Goal: Task Accomplishment & Management: Use online tool/utility

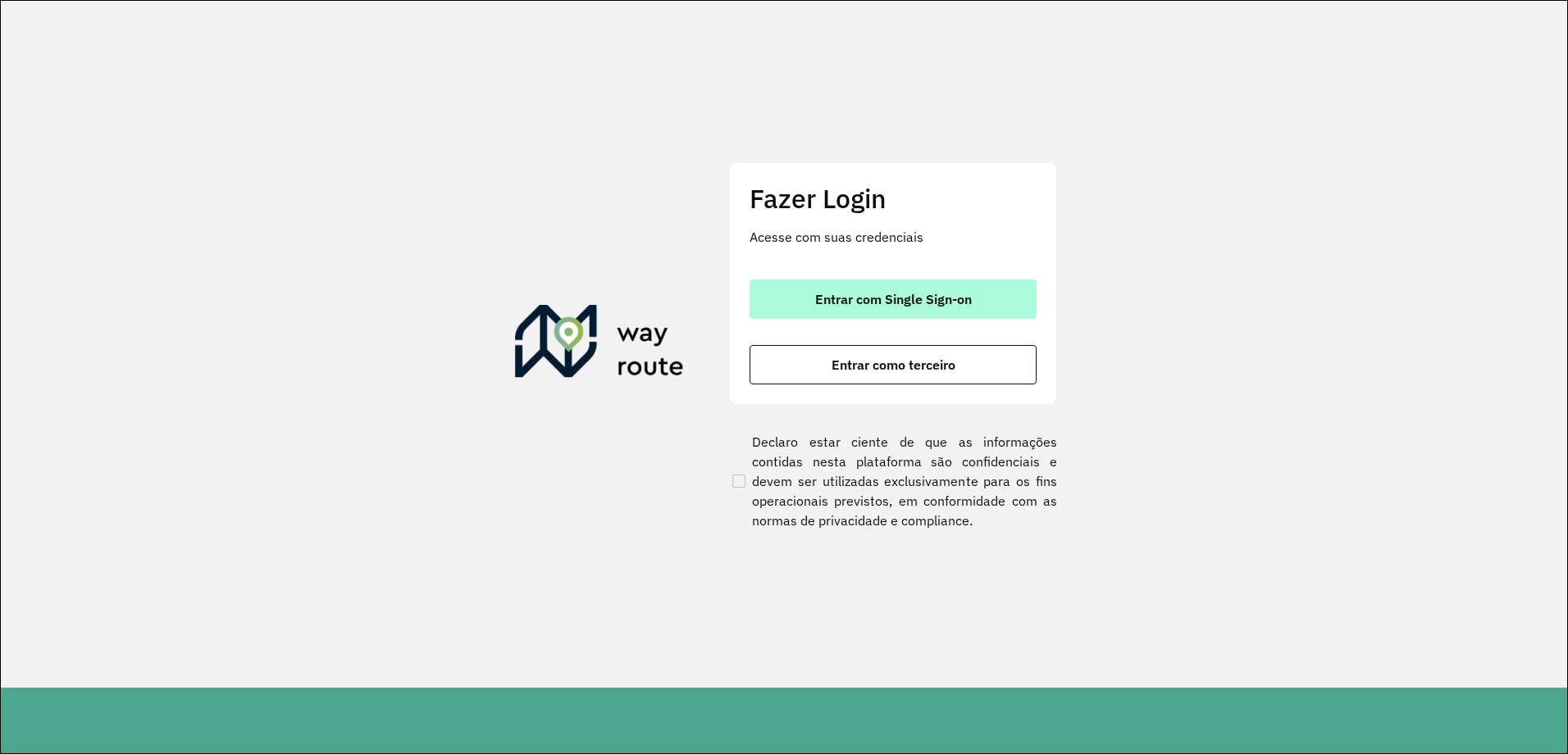
click at [819, 301] on span "Entrar com Single Sign-on" at bounding box center [893, 298] width 157 height 13
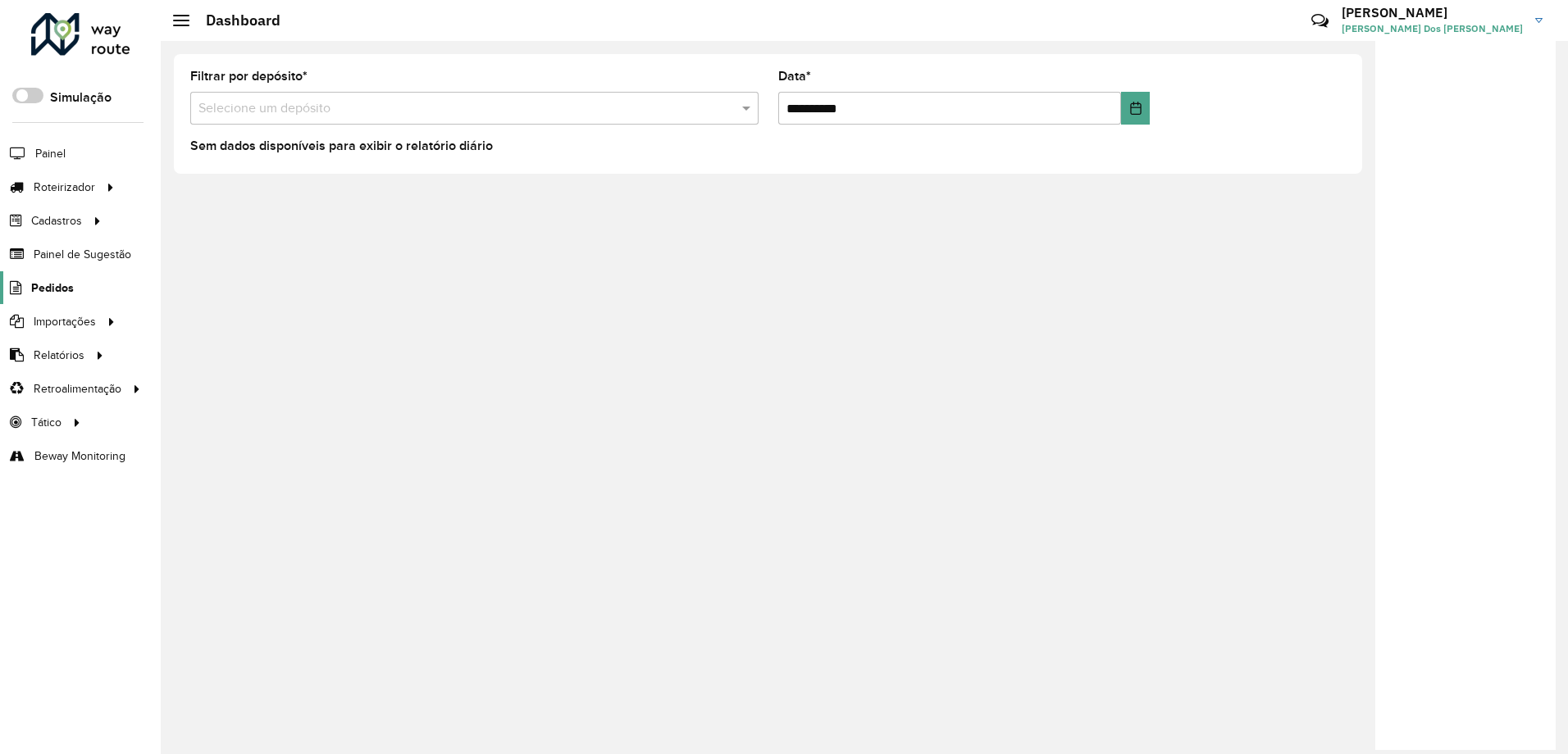
click at [60, 288] on span "Pedidos" at bounding box center [52, 287] width 43 height 17
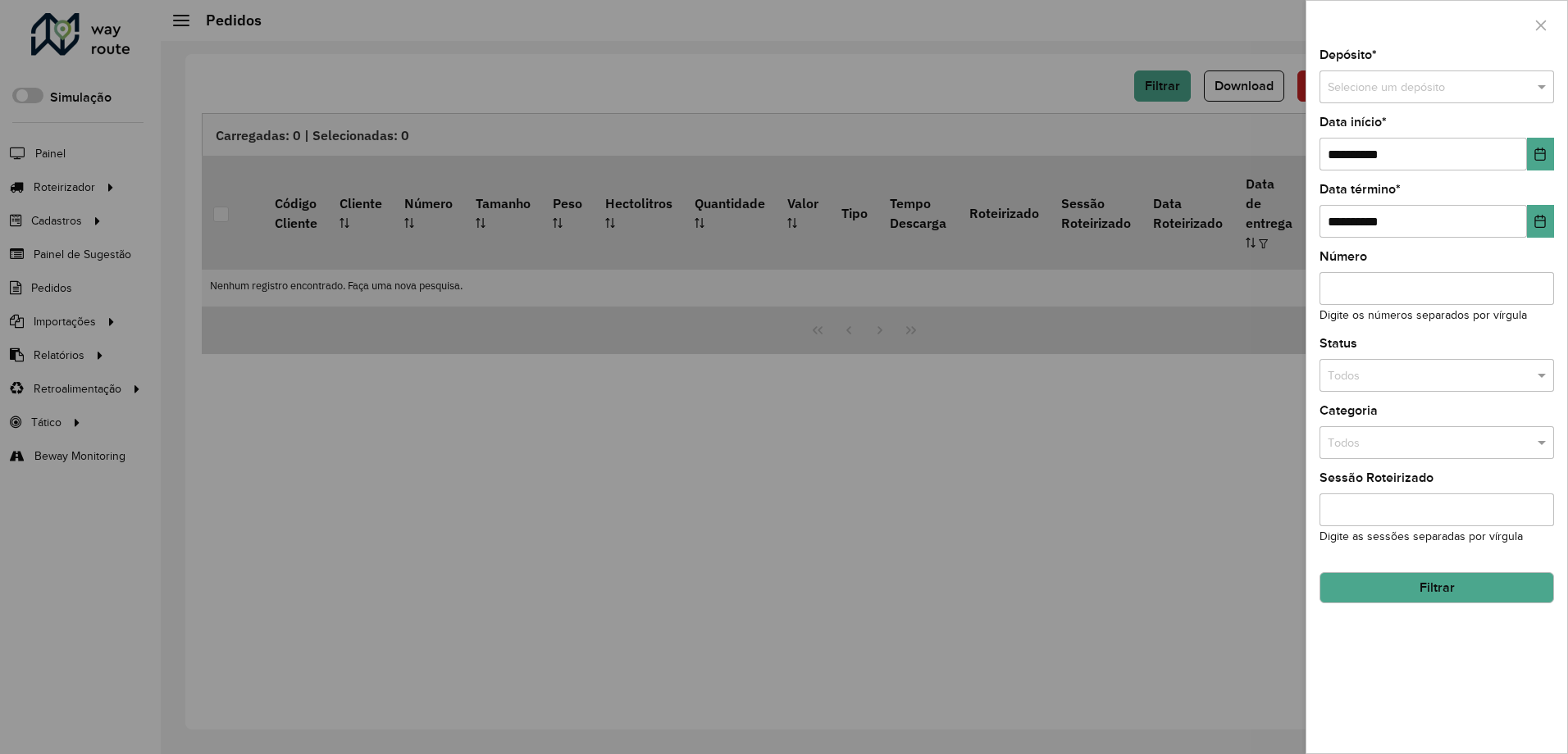
click at [1399, 86] on input "text" at bounding box center [1419, 87] width 185 height 18
type input "****"
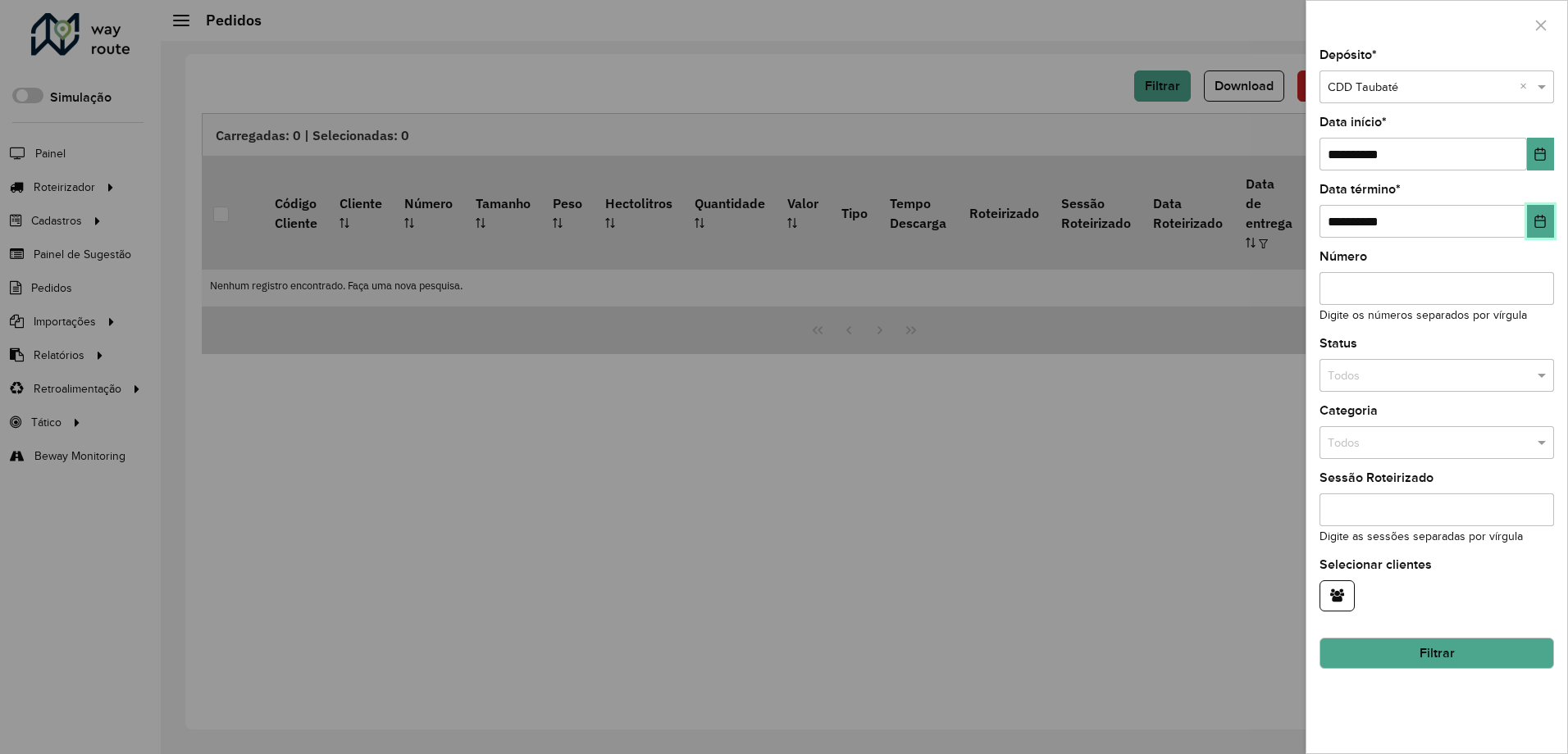
click at [1534, 213] on button "Choose Date" at bounding box center [1539, 221] width 27 height 33
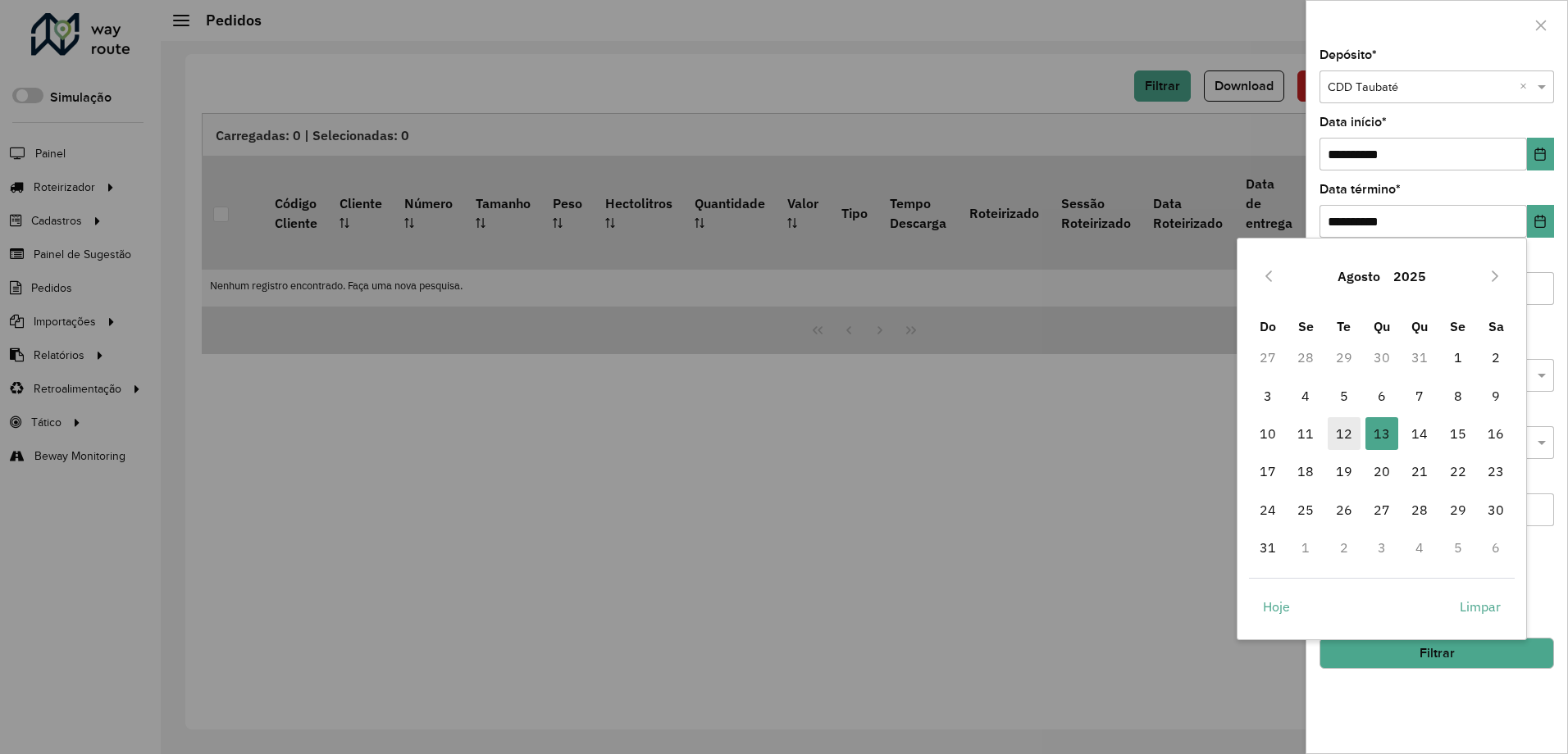
click at [1346, 437] on span "12" at bounding box center [1343, 433] width 33 height 33
type input "**********"
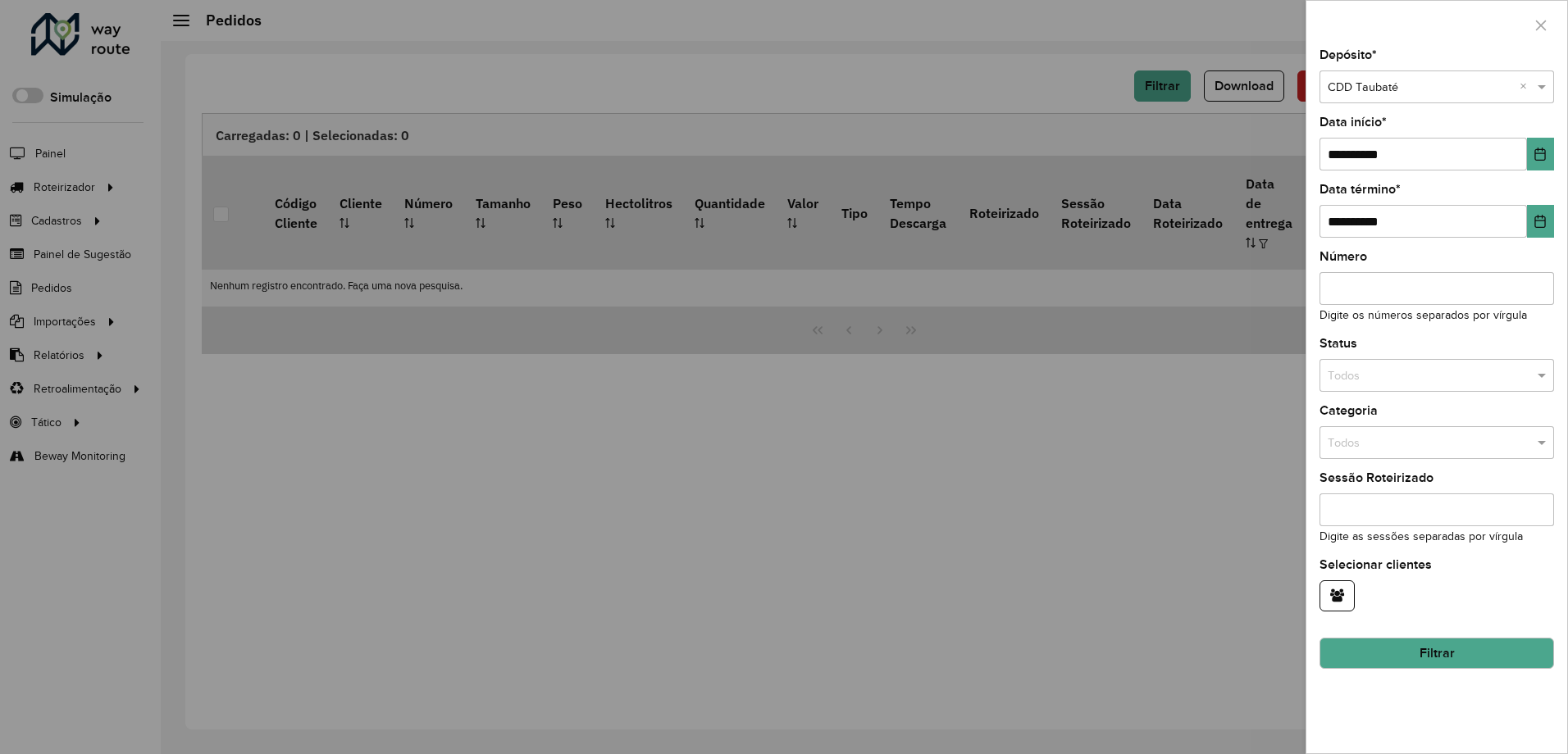
click at [1435, 645] on button "Filtrar" at bounding box center [1436, 653] width 235 height 31
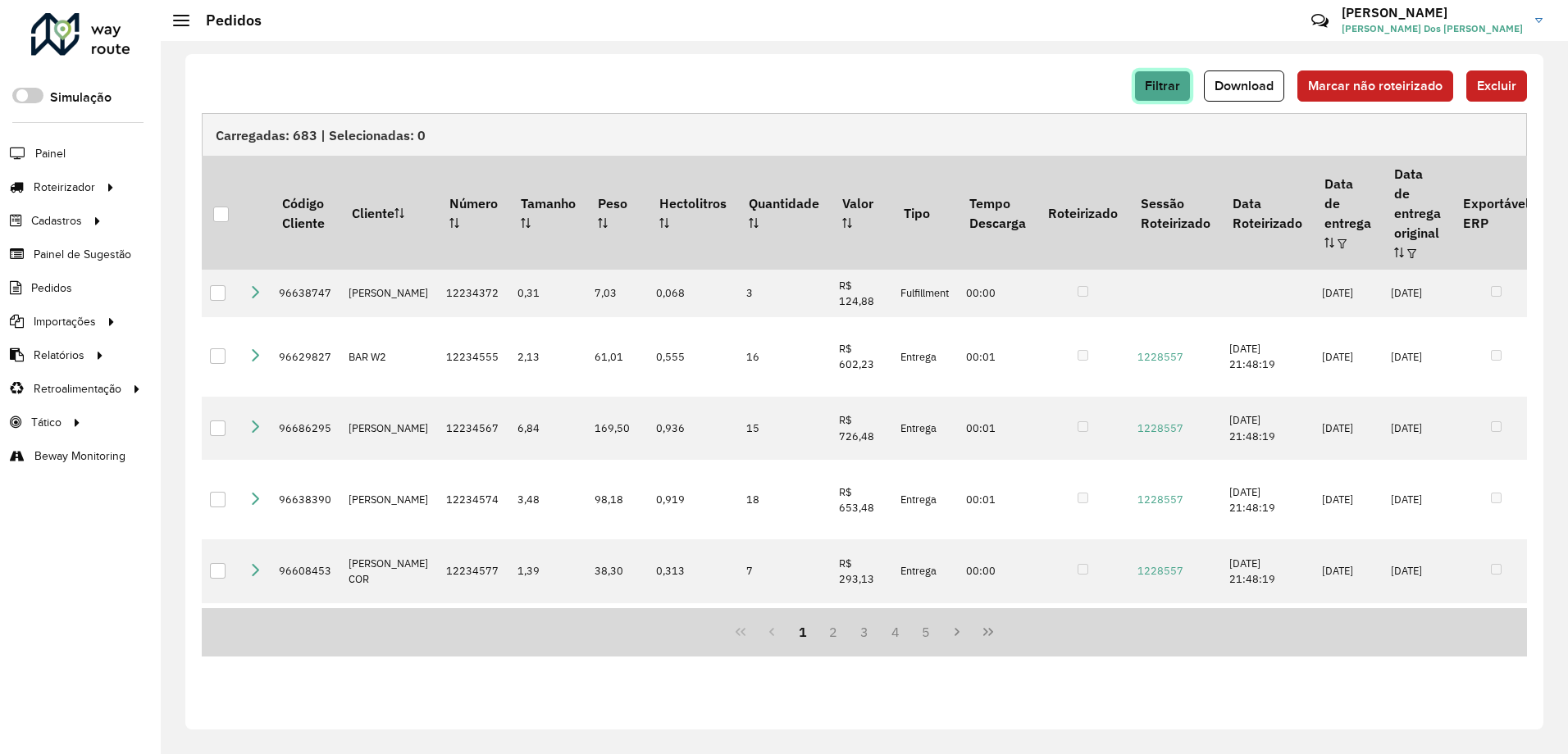
click at [1160, 86] on span "Filtrar" at bounding box center [1163, 85] width 36 height 14
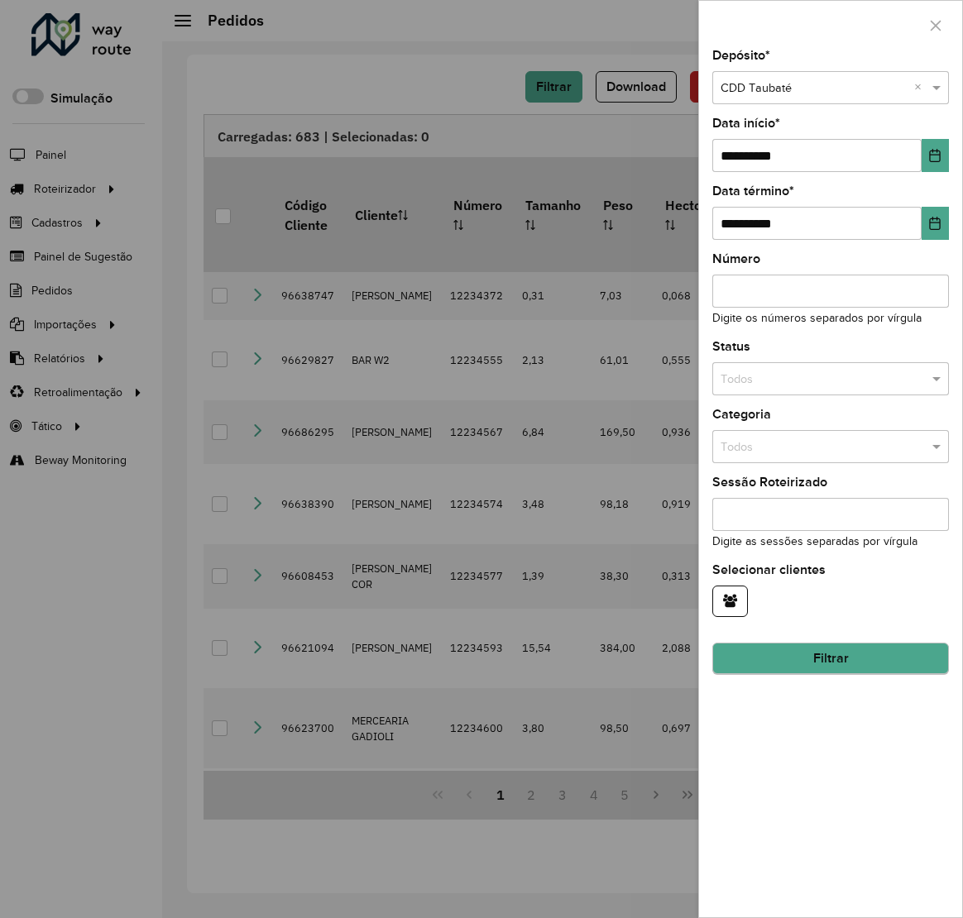
click at [853, 655] on button "Filtrar" at bounding box center [830, 658] width 237 height 31
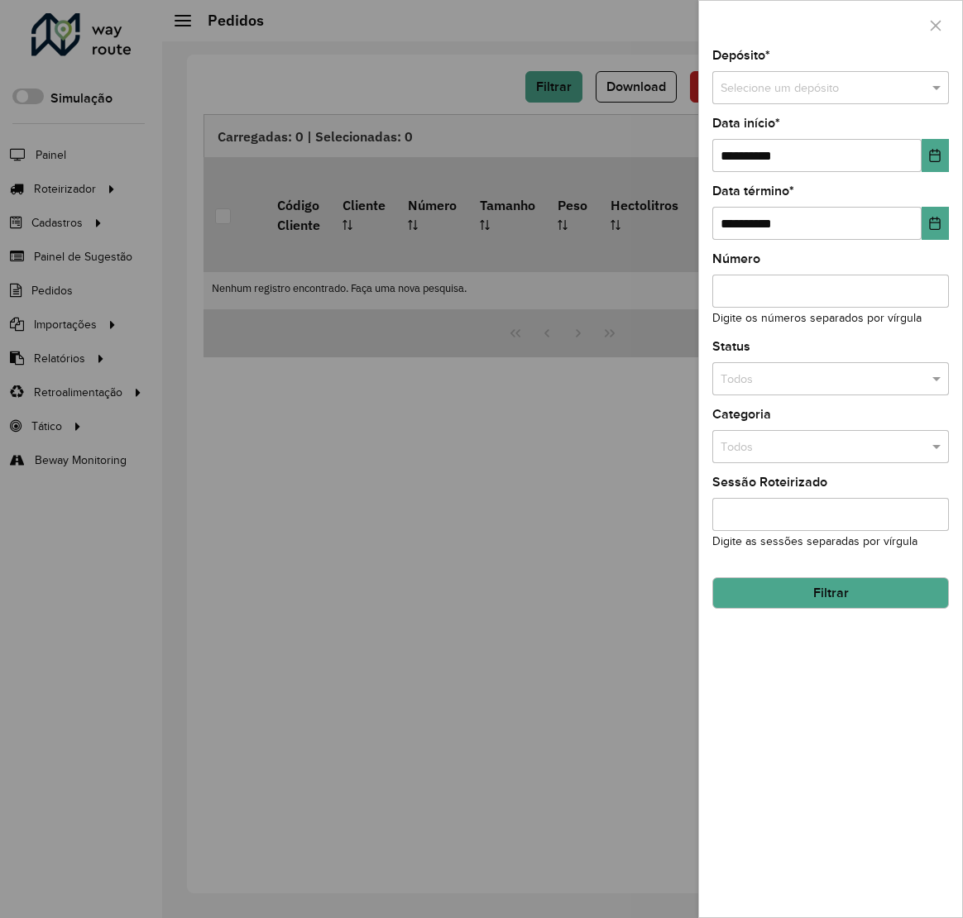
click at [741, 579] on button "Filtrar" at bounding box center [830, 592] width 237 height 31
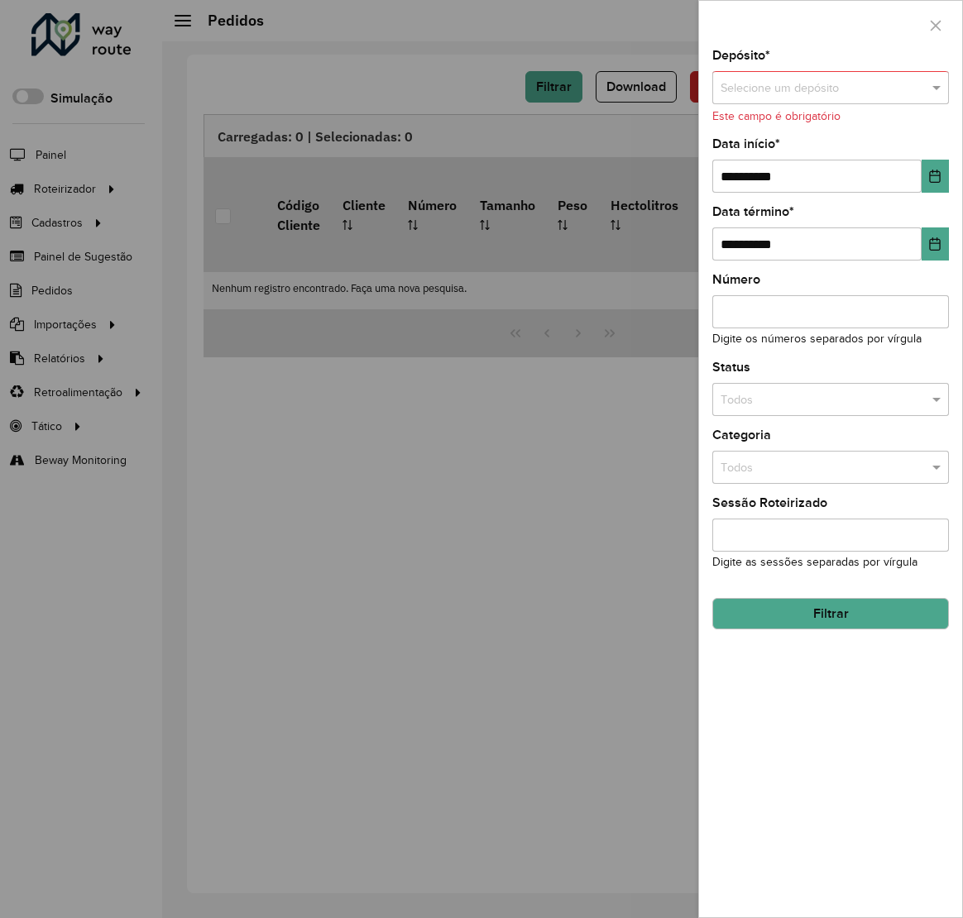
click at [802, 467] on input "text" at bounding box center [813, 468] width 187 height 18
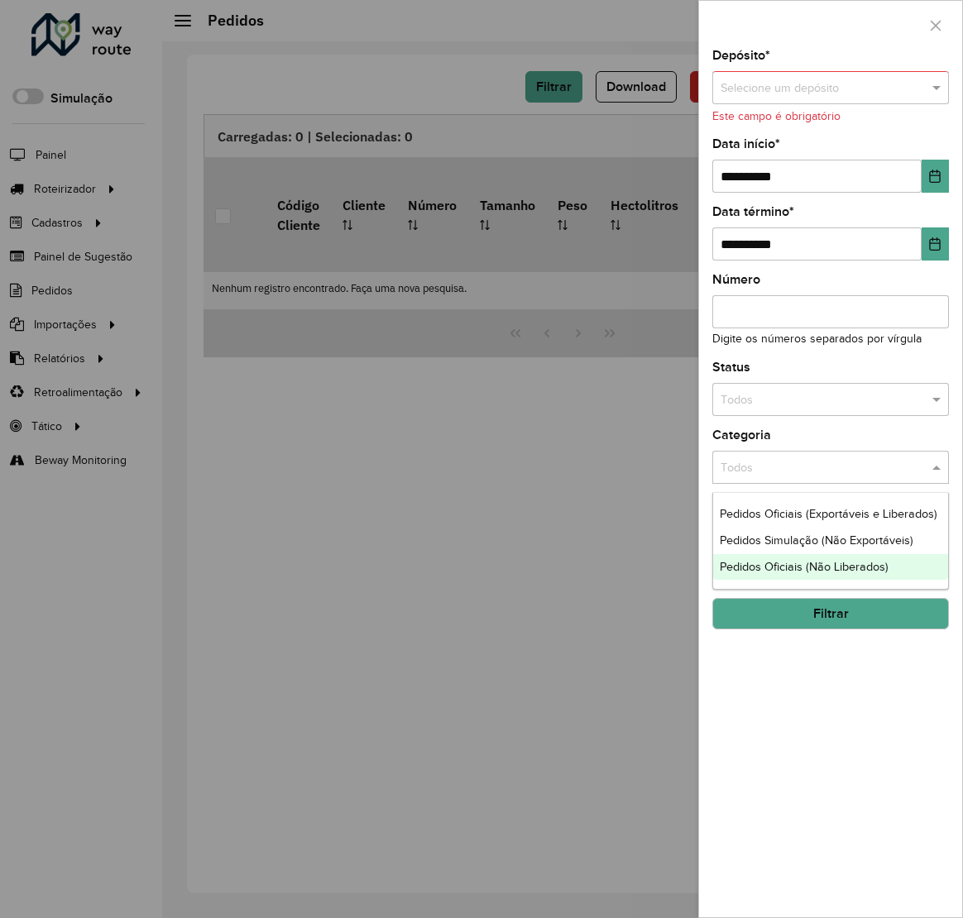
click at [813, 510] on span "Pedidos Oficiais (Exportáveis e Liberados)" at bounding box center [829, 513] width 218 height 13
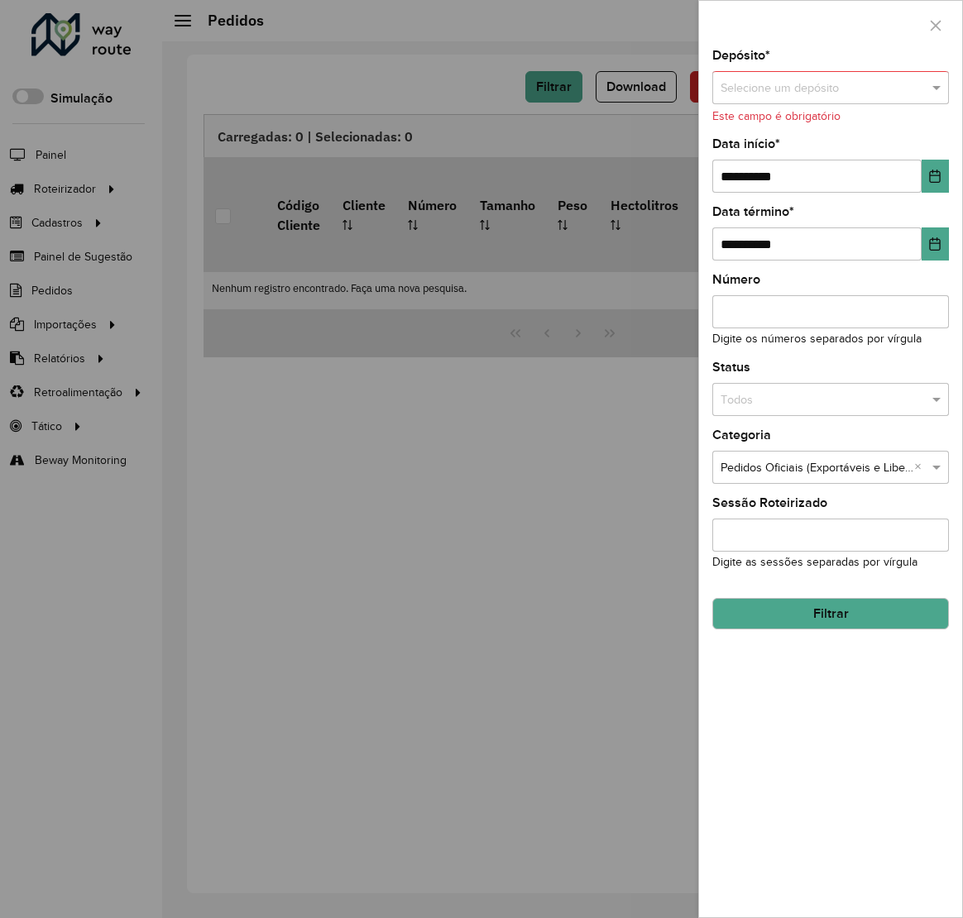
click at [853, 620] on button "Filtrar" at bounding box center [830, 613] width 237 height 31
click at [777, 90] on input "text" at bounding box center [813, 88] width 187 height 18
type input "*******"
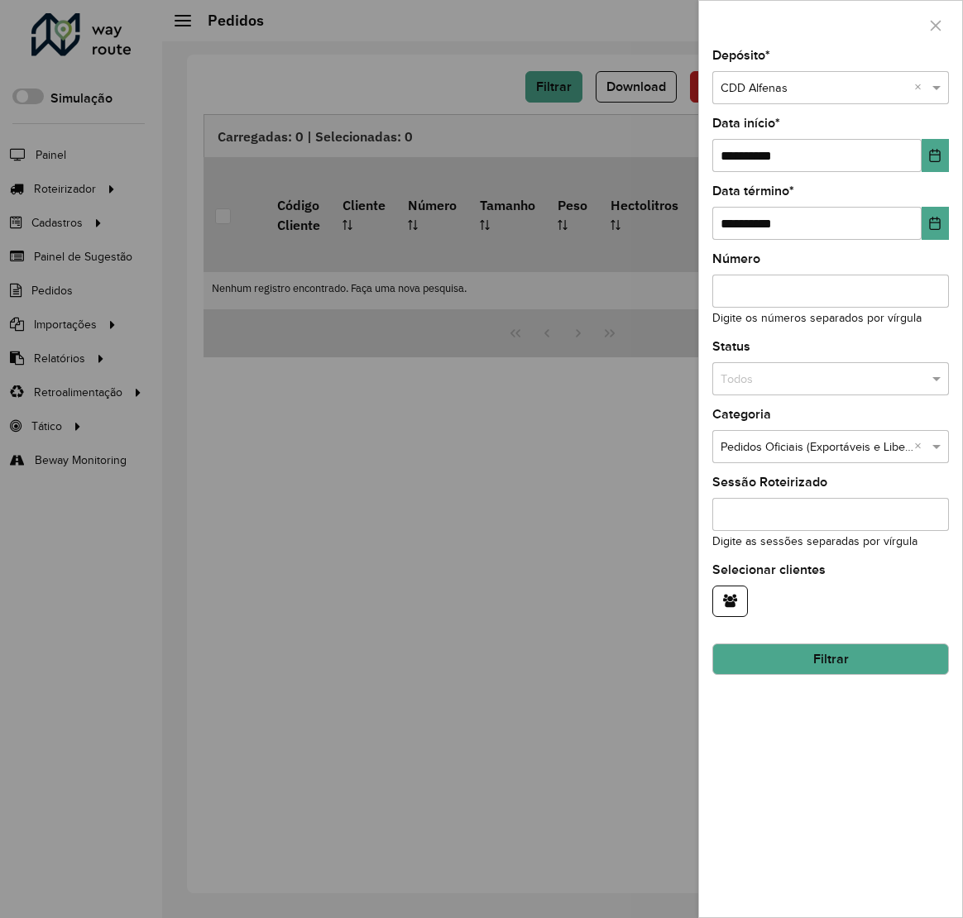
click at [935, 224] on icon "Choose Date" at bounding box center [934, 223] width 13 height 13
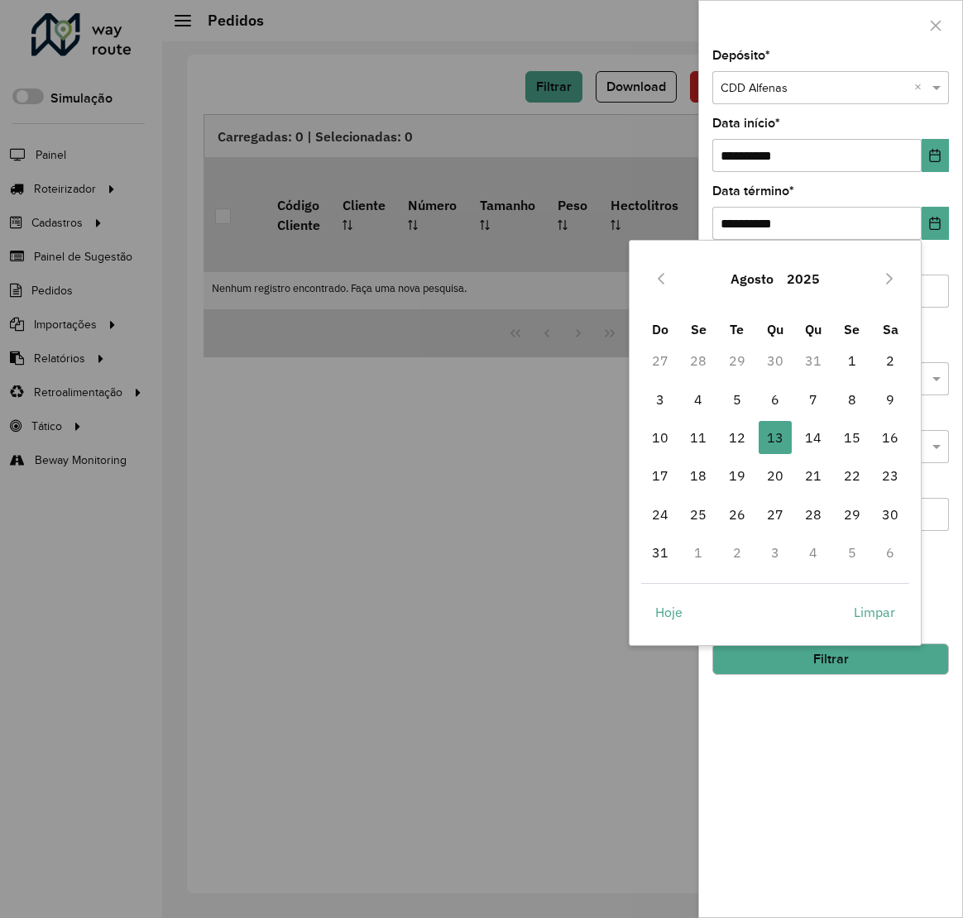
click at [735, 436] on span "12" at bounding box center [736, 437] width 33 height 33
type input "**********"
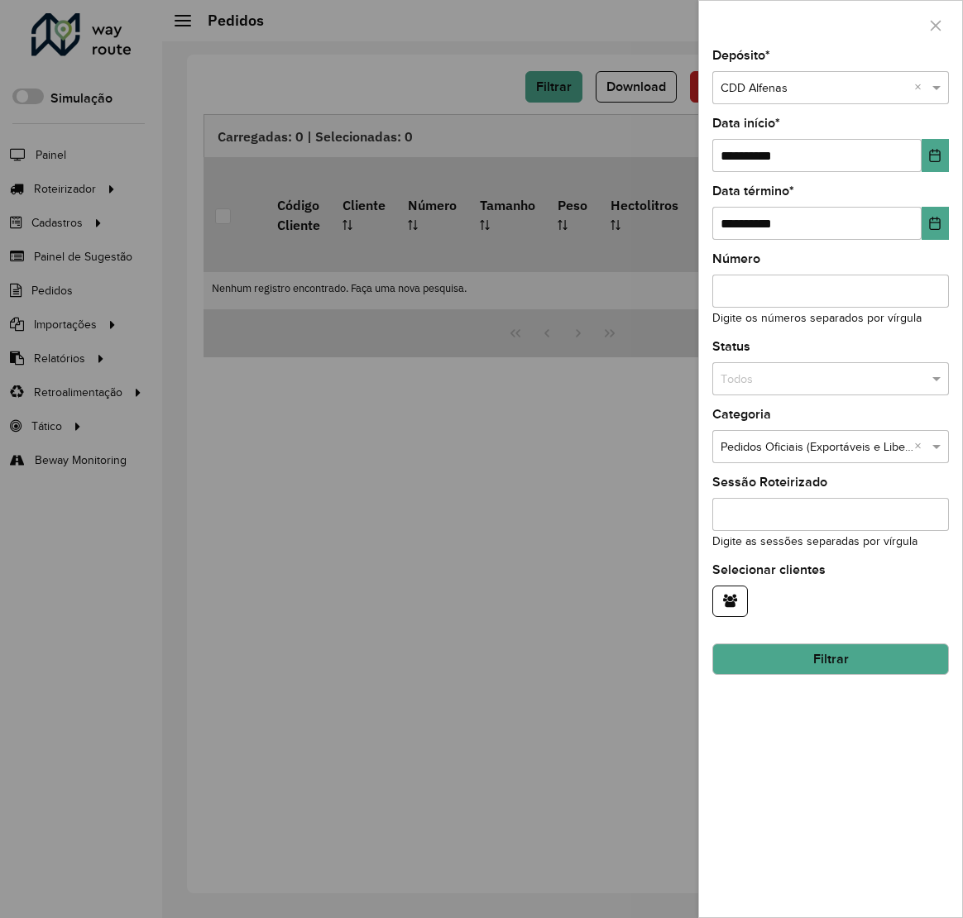
click at [845, 674] on button "Filtrar" at bounding box center [830, 659] width 237 height 31
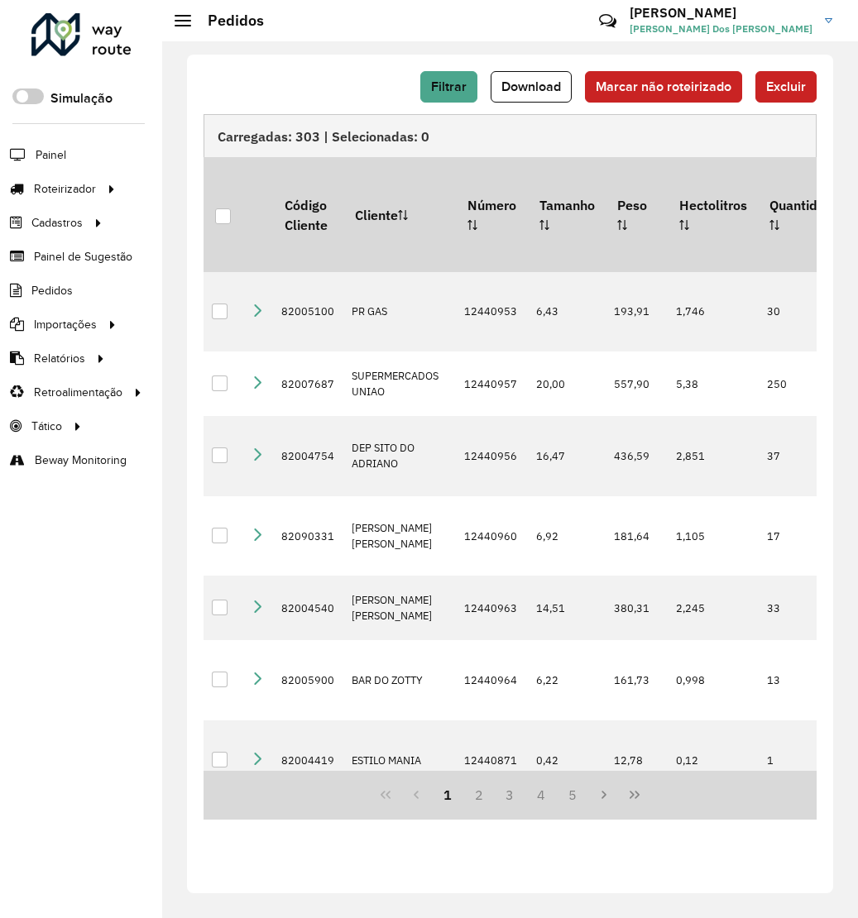
click at [631, 760] on icon "Last Page" at bounding box center [634, 794] width 13 height 13
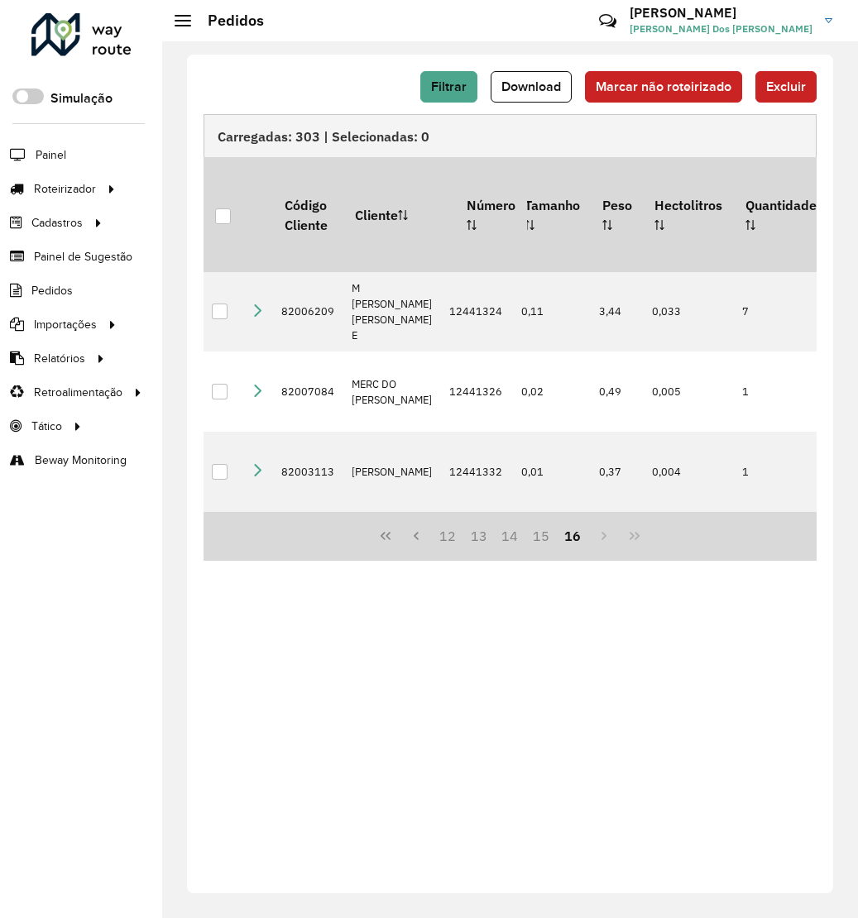
click at [436, 102] on button "Filtrar" at bounding box center [448, 86] width 57 height 31
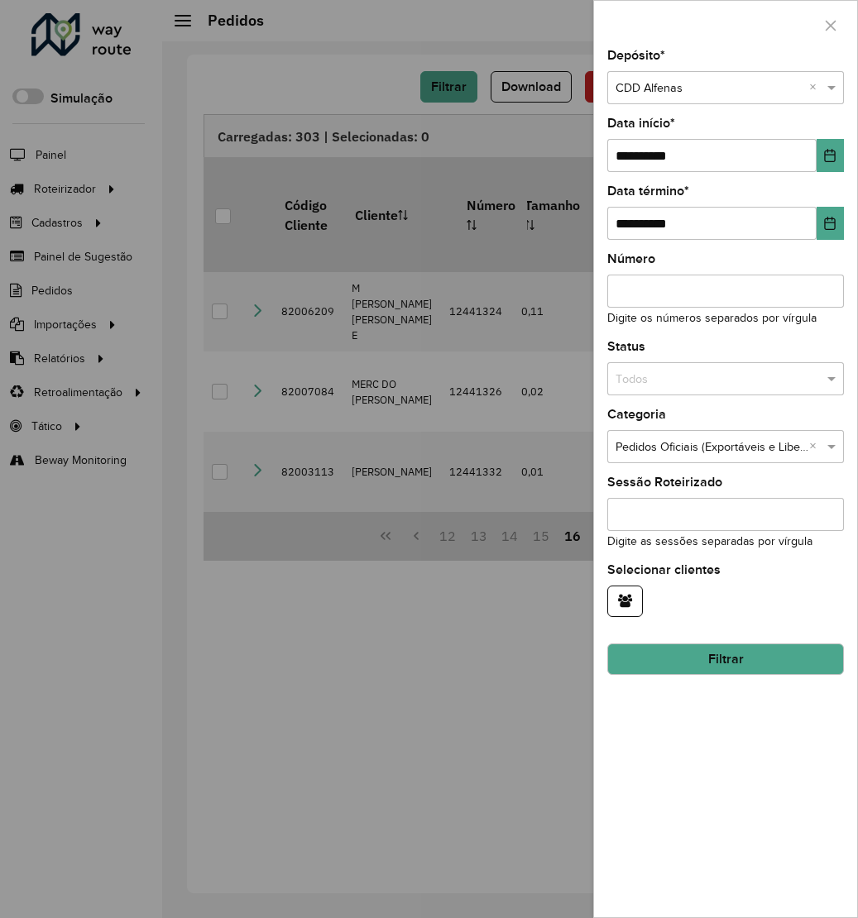
click at [742, 294] on input "Número" at bounding box center [725, 291] width 237 height 33
paste input "********"
type input "********"
click at [759, 656] on button "Filtrar" at bounding box center [725, 659] width 237 height 31
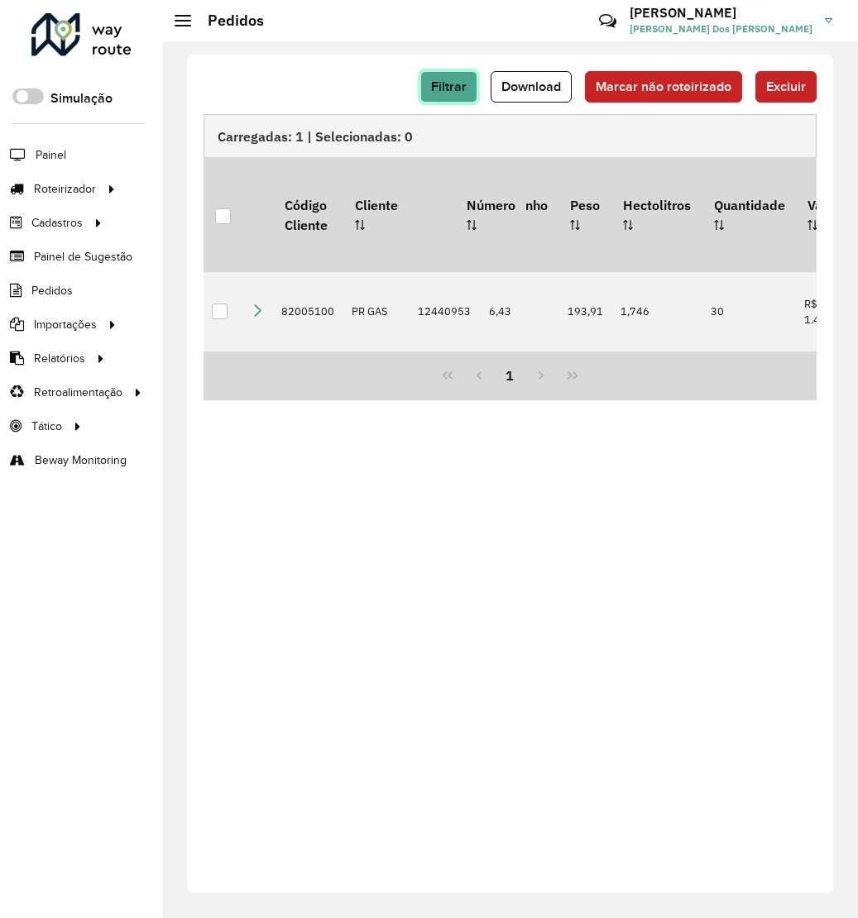
click at [476, 90] on button "Filtrar" at bounding box center [448, 86] width 57 height 31
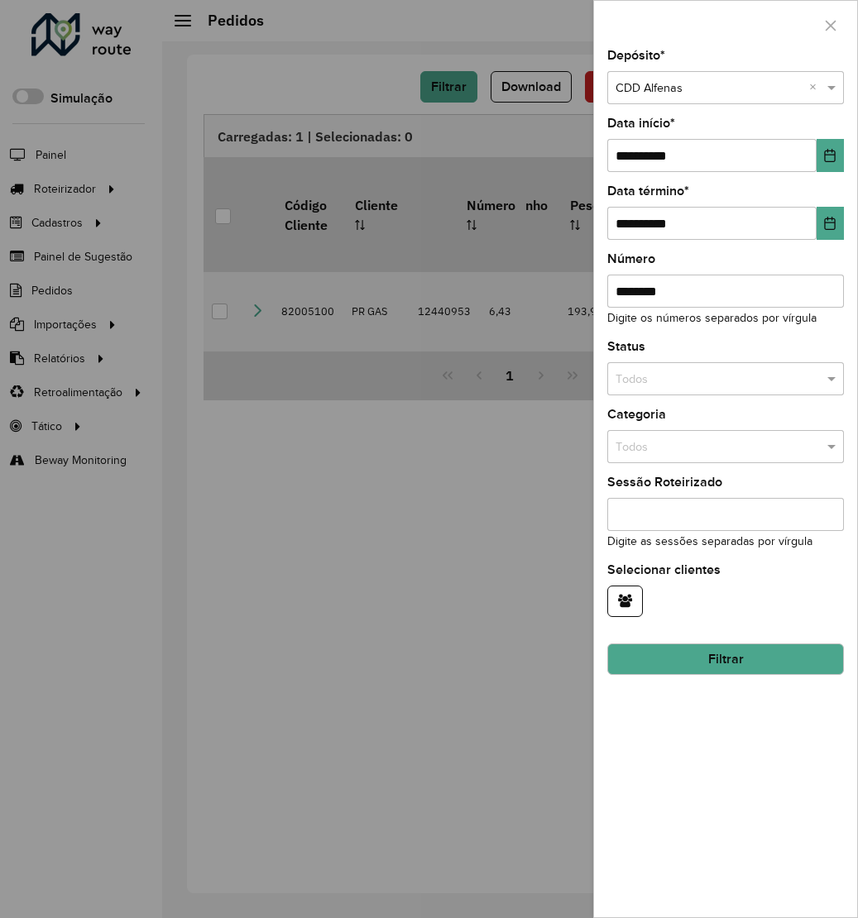
click at [732, 443] on input "text" at bounding box center [708, 447] width 187 height 18
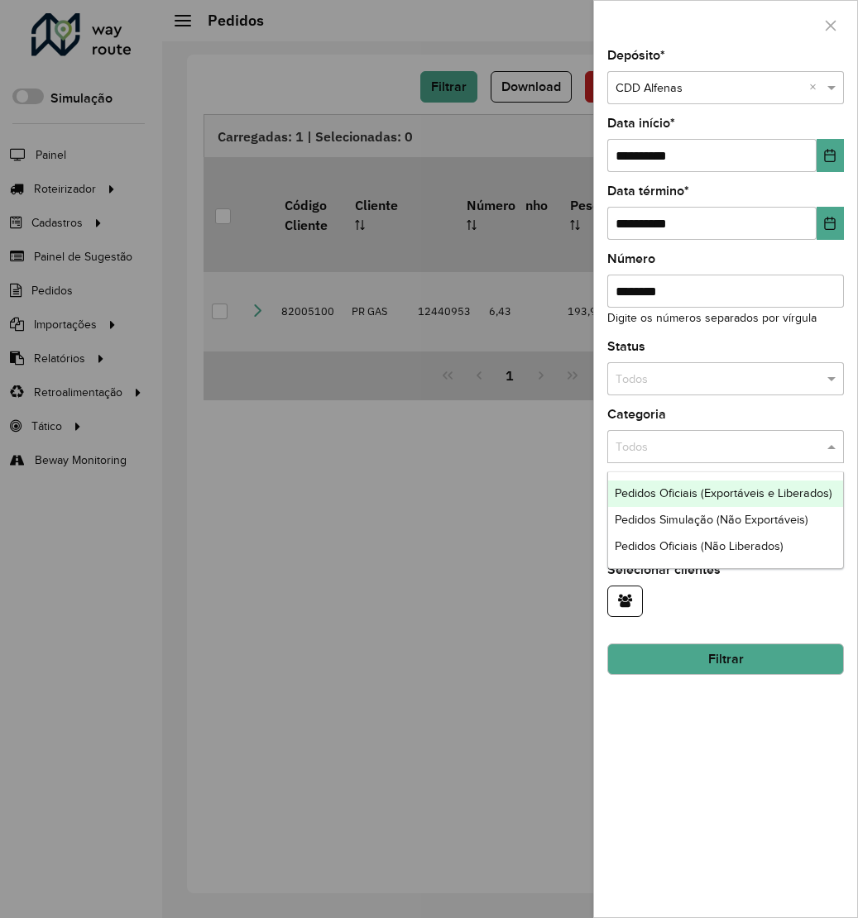
click at [729, 519] on span "Pedidos Simulação (Não Exportáveis)" at bounding box center [712, 519] width 194 height 13
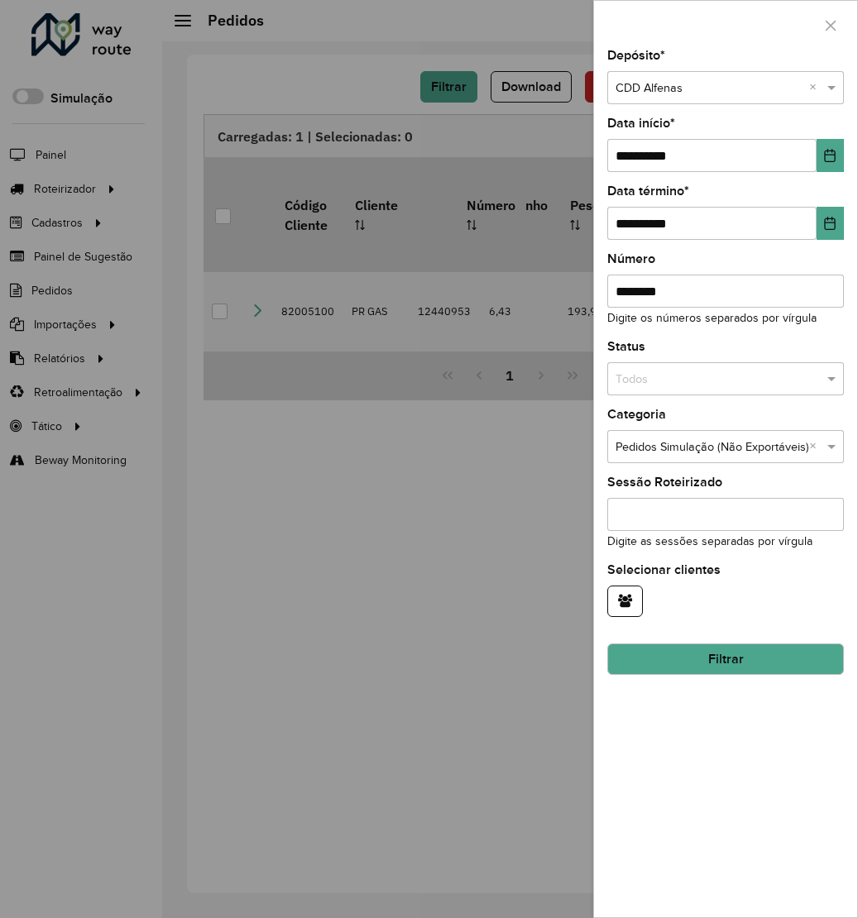
click at [754, 654] on button "Filtrar" at bounding box center [725, 659] width 237 height 31
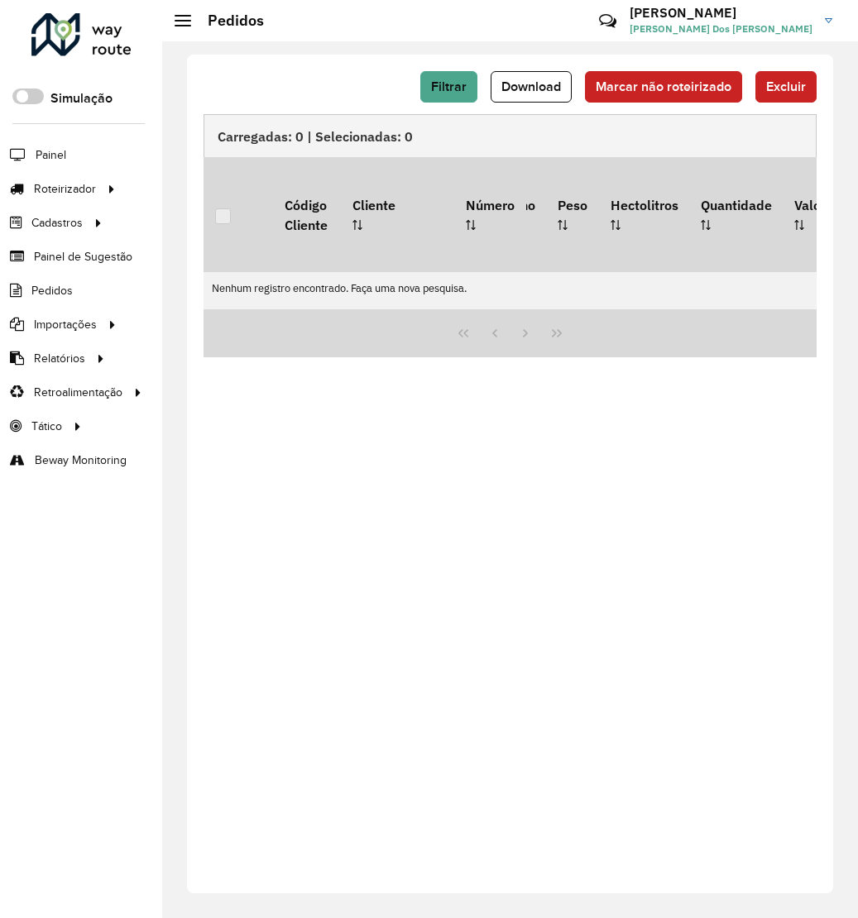
click at [459, 89] on span "Filtrar" at bounding box center [449, 86] width 36 height 14
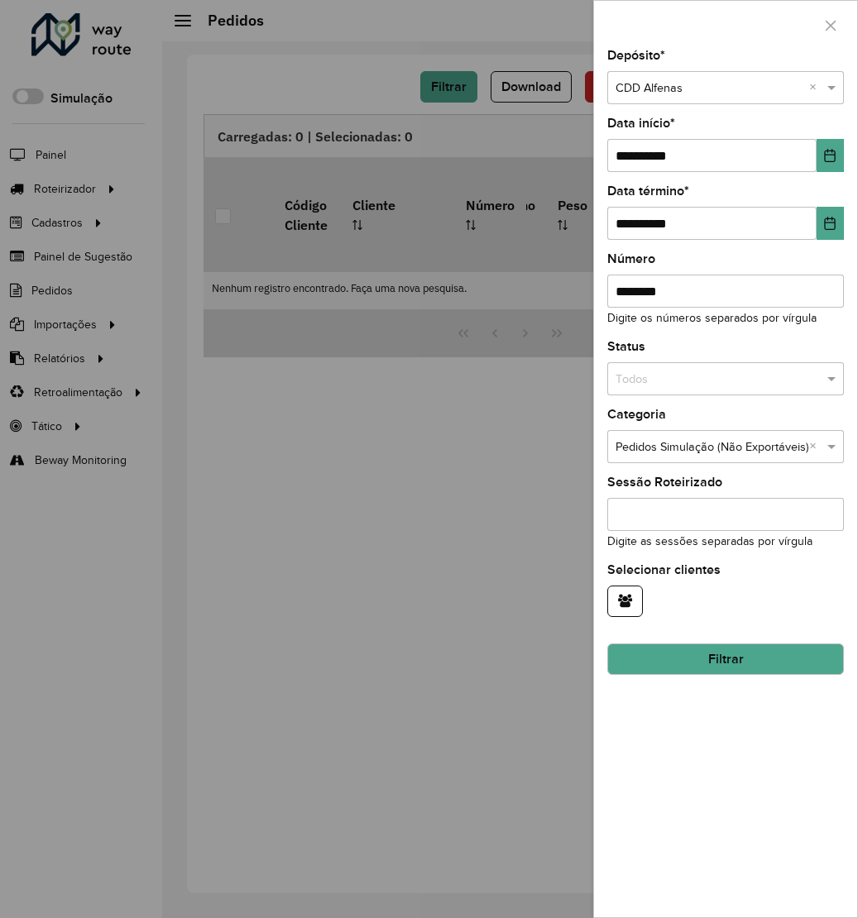
click at [699, 285] on input "********" at bounding box center [725, 291] width 237 height 33
type input "*"
click at [735, 659] on button "Filtrar" at bounding box center [725, 659] width 237 height 31
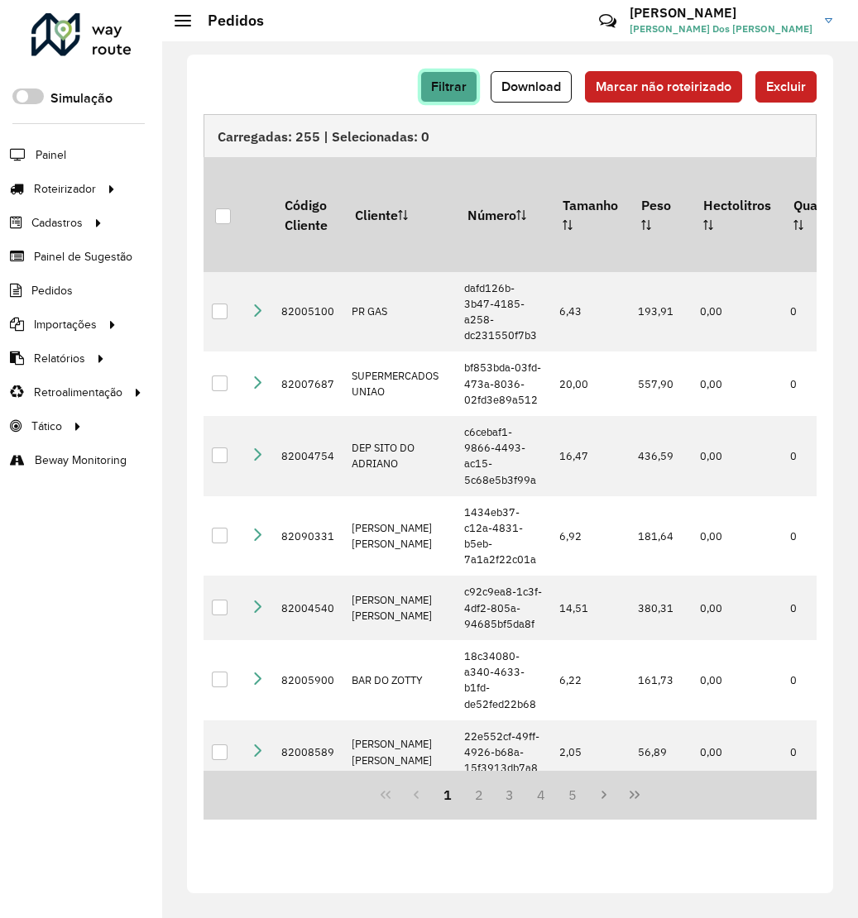
click at [459, 100] on button "Filtrar" at bounding box center [448, 86] width 57 height 31
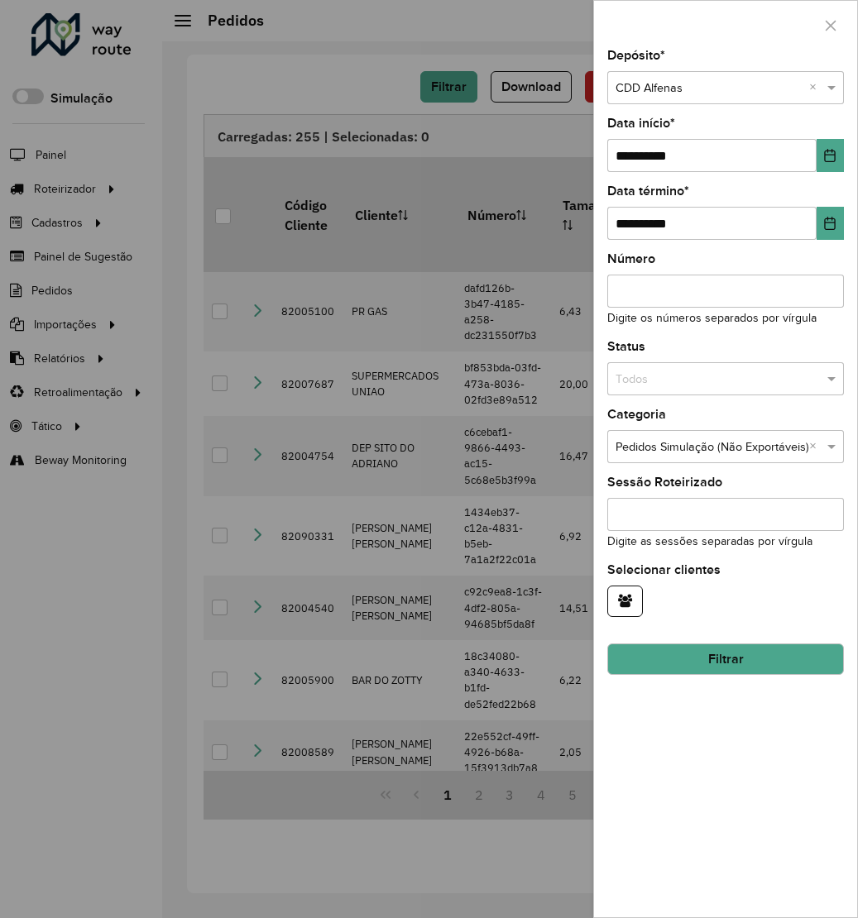
click at [765, 444] on input "text" at bounding box center [708, 447] width 187 height 18
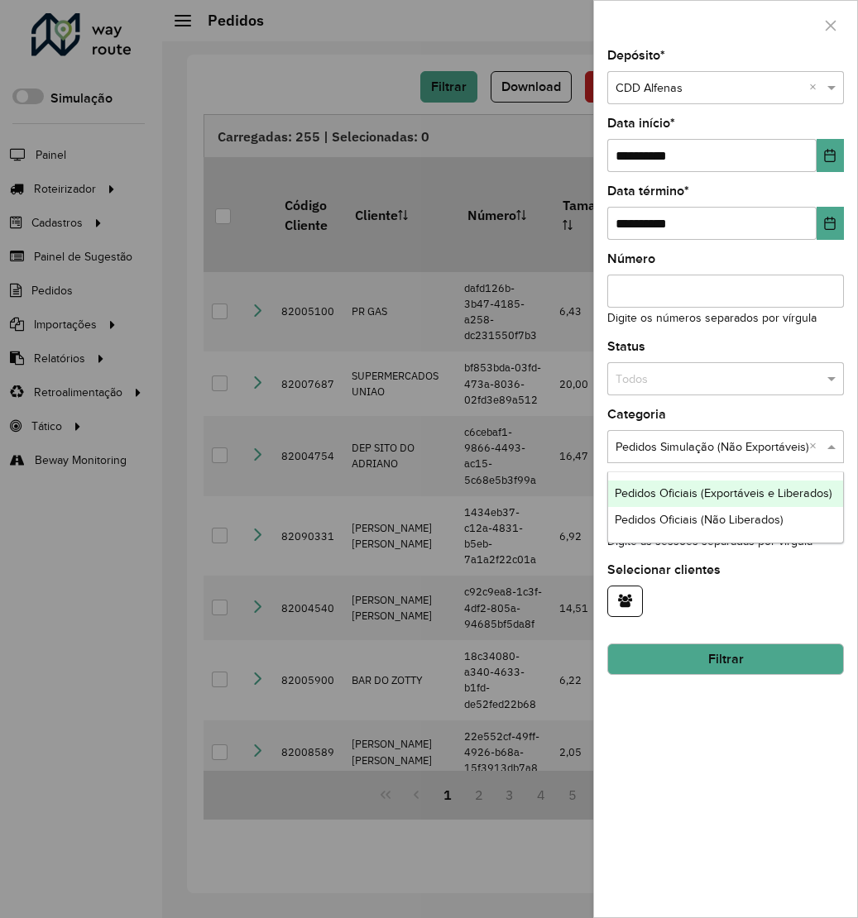
click at [734, 494] on span "Pedidos Oficiais (Exportáveis e Liberados)" at bounding box center [724, 492] width 218 height 13
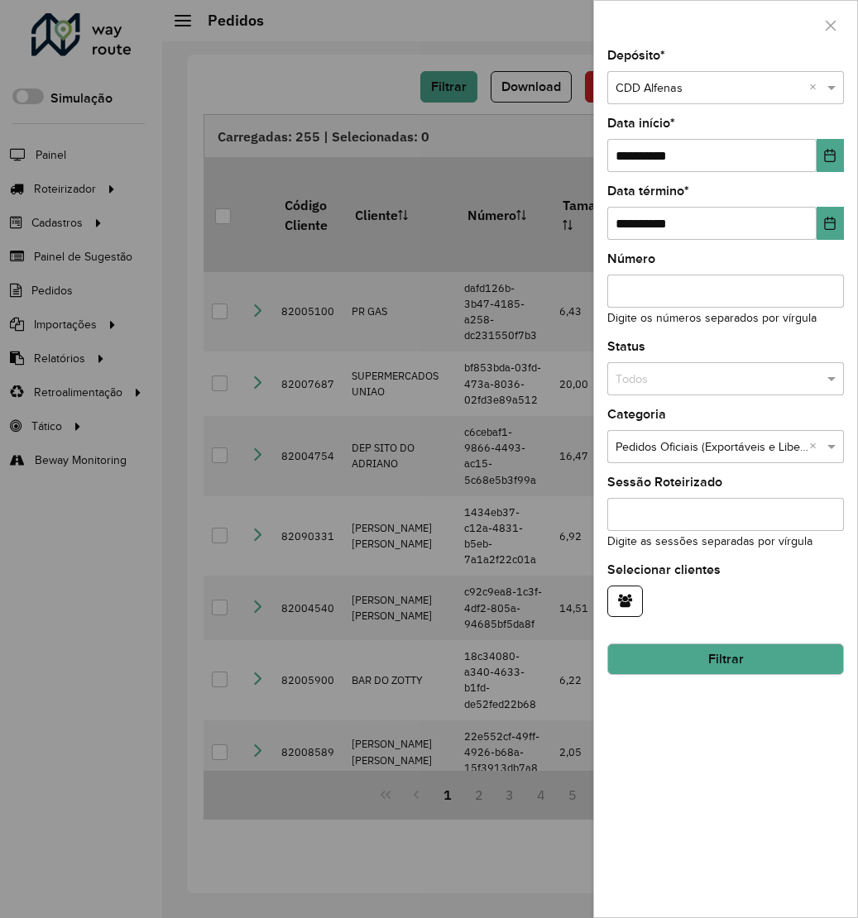
click at [771, 658] on button "Filtrar" at bounding box center [725, 659] width 237 height 31
